Goal: Check status

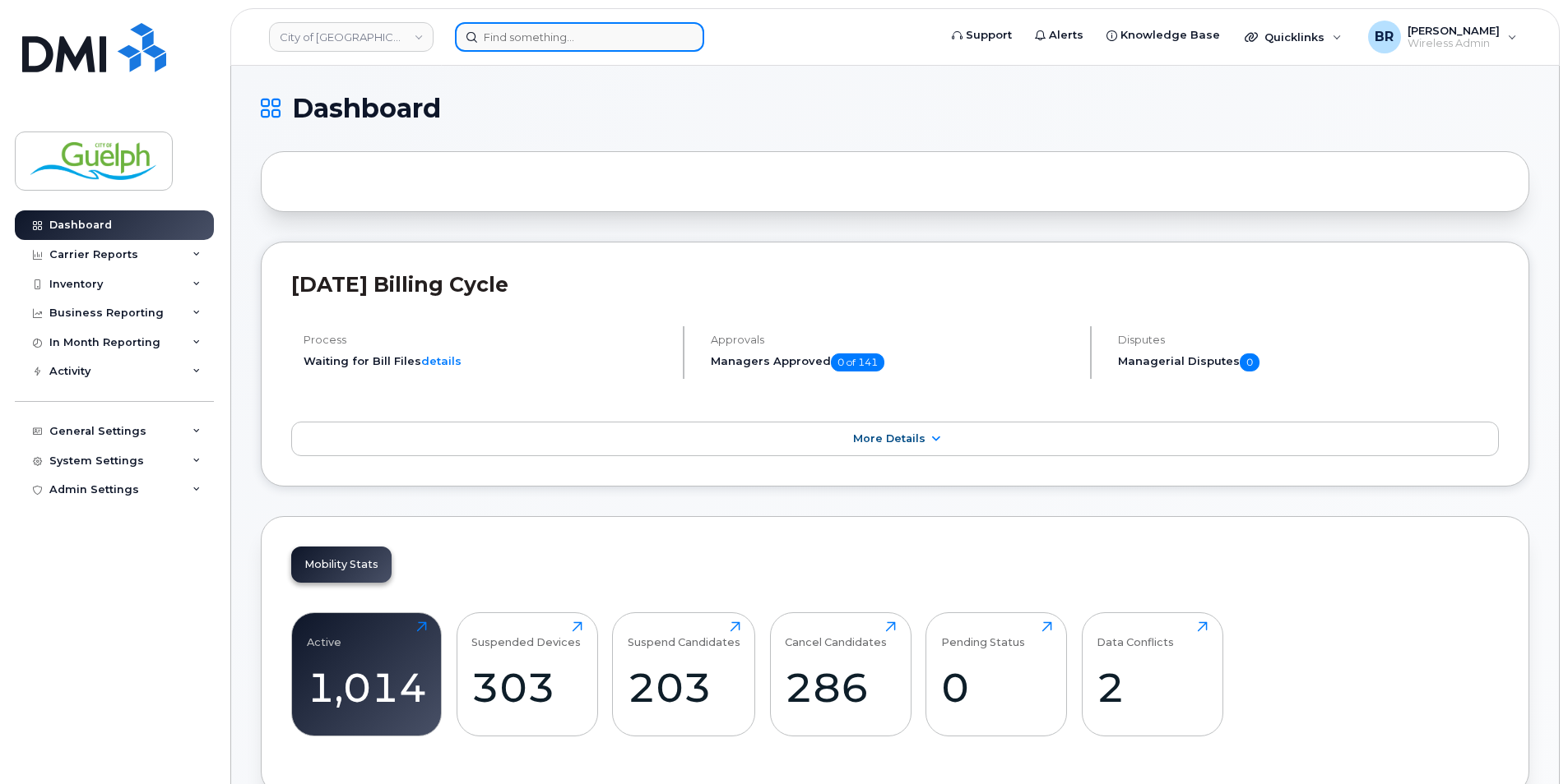
click at [525, 35] on input at bounding box center [579, 37] width 249 height 30
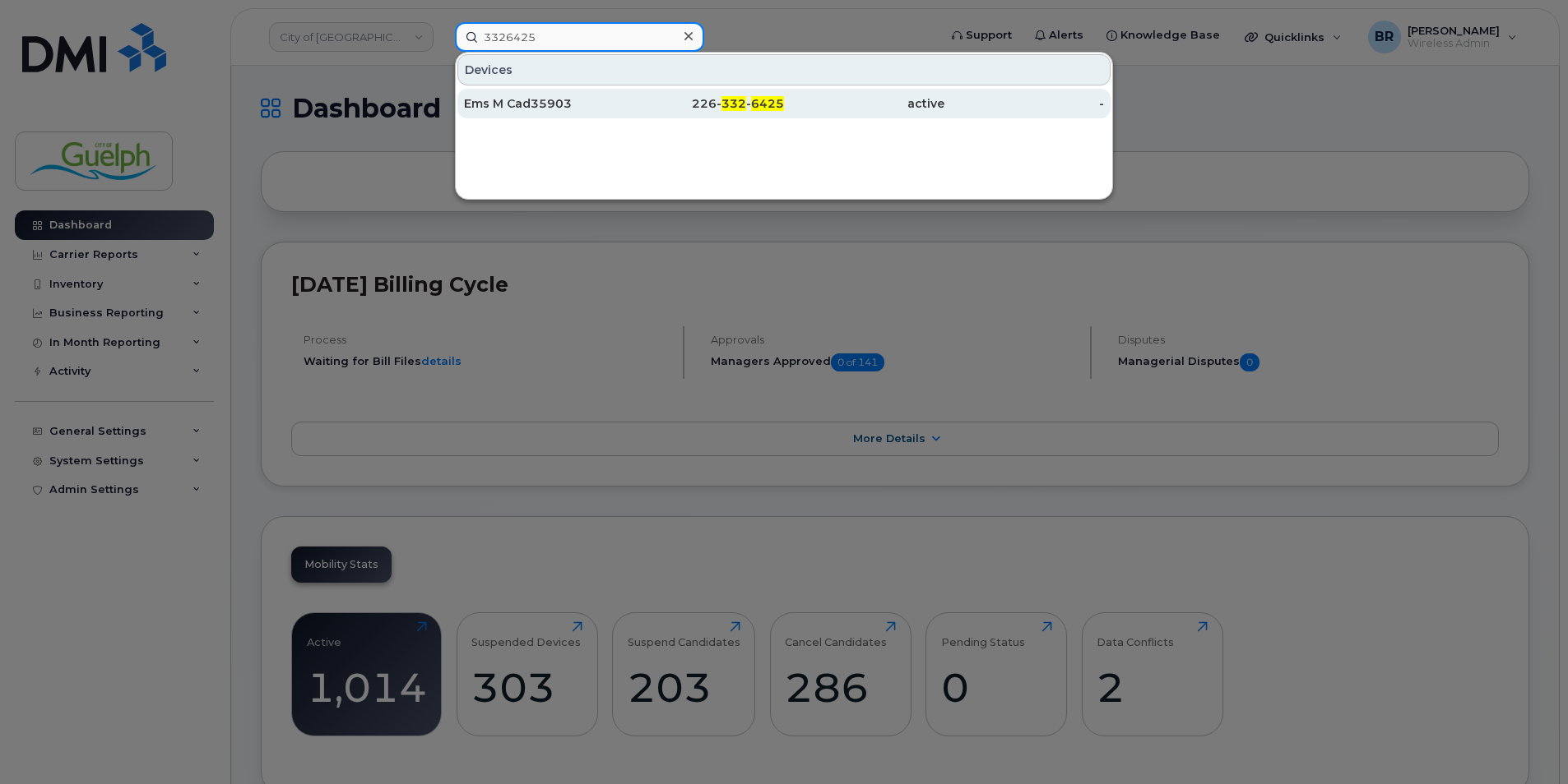
type input "3326425"
click at [767, 102] on span "6425" at bounding box center [767, 104] width 33 height 15
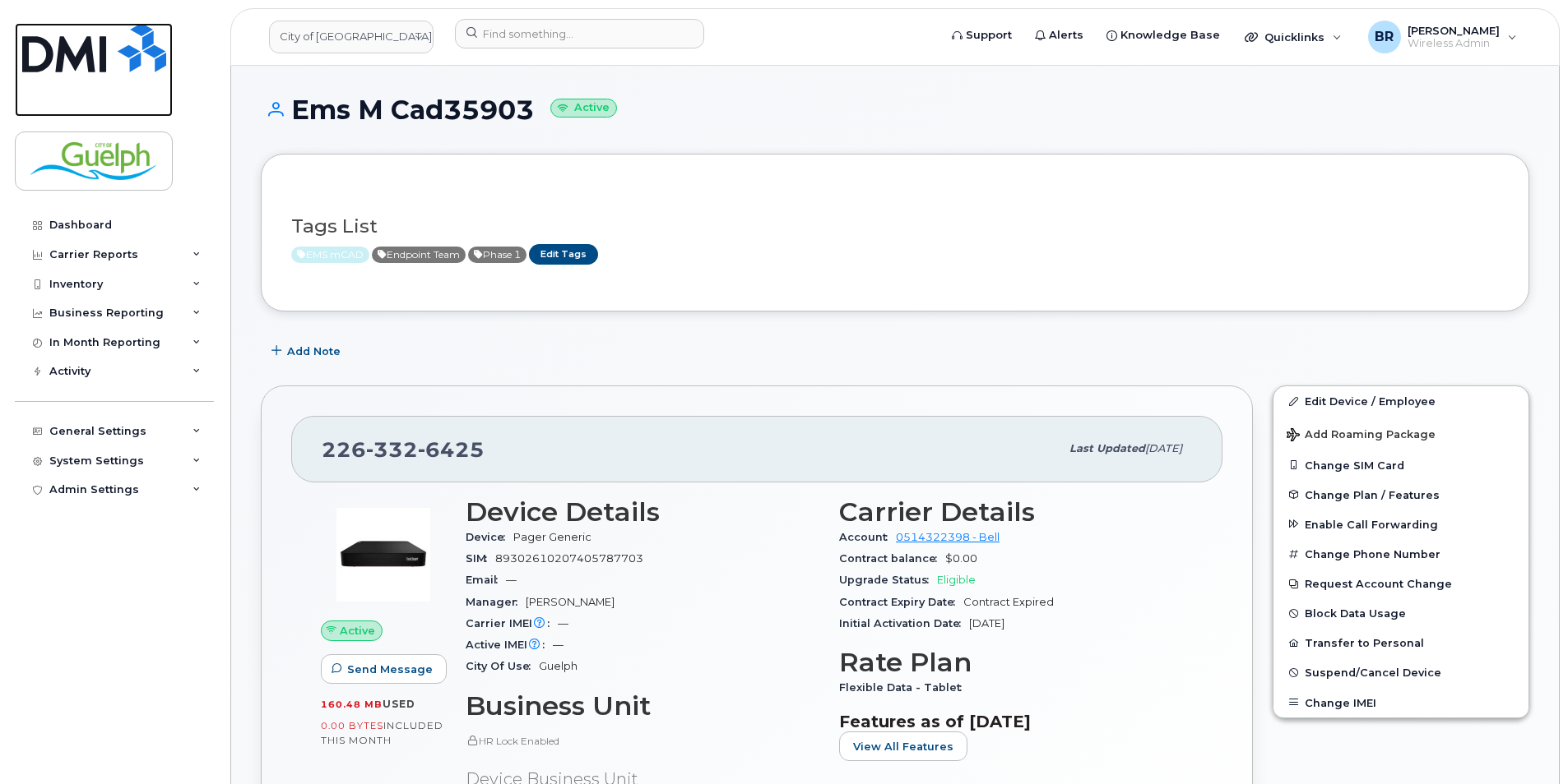
click at [75, 58] on img at bounding box center [94, 48] width 144 height 49
